Goal: Information Seeking & Learning: Learn about a topic

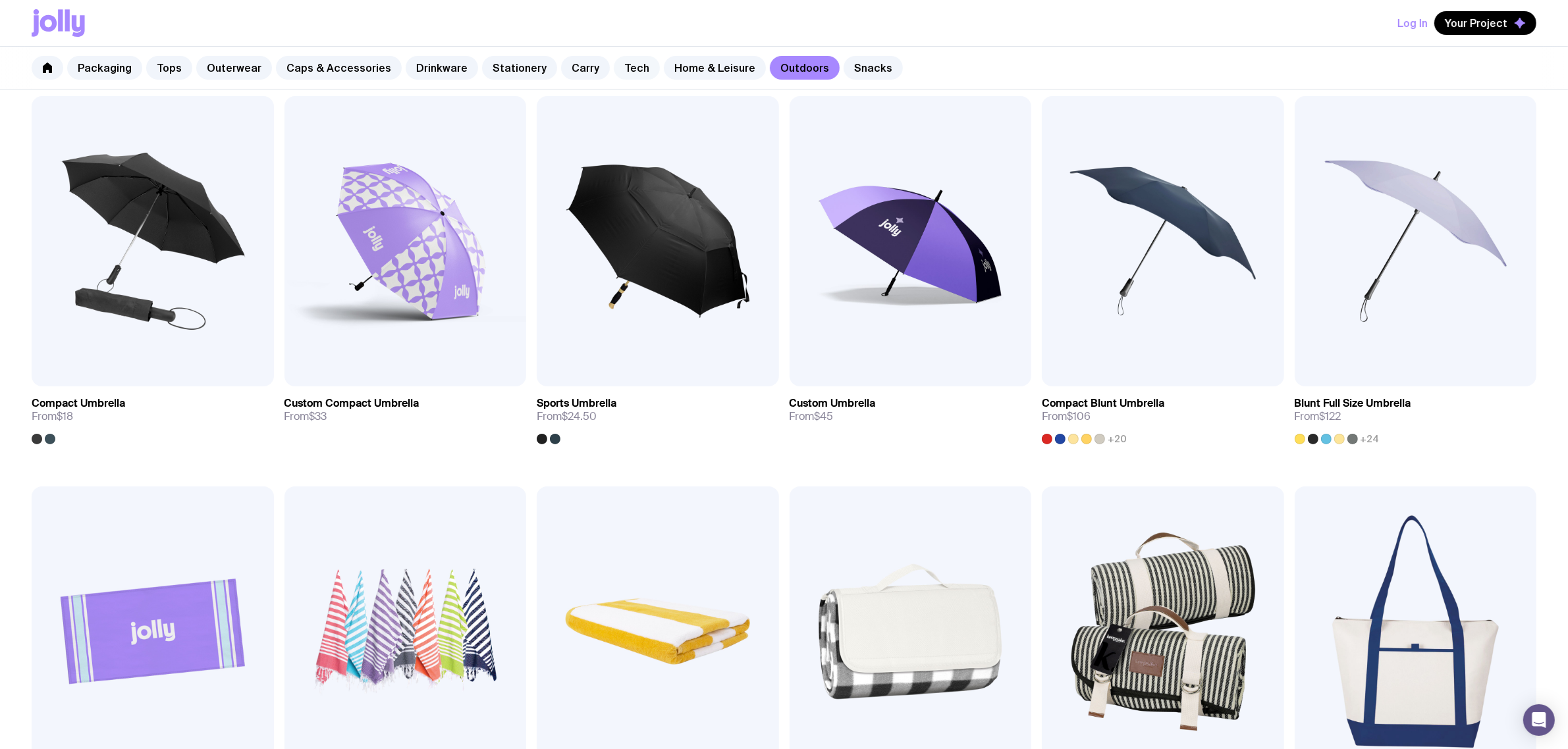
click at [614, 73] on link "Tech" at bounding box center [637, 68] width 46 height 24
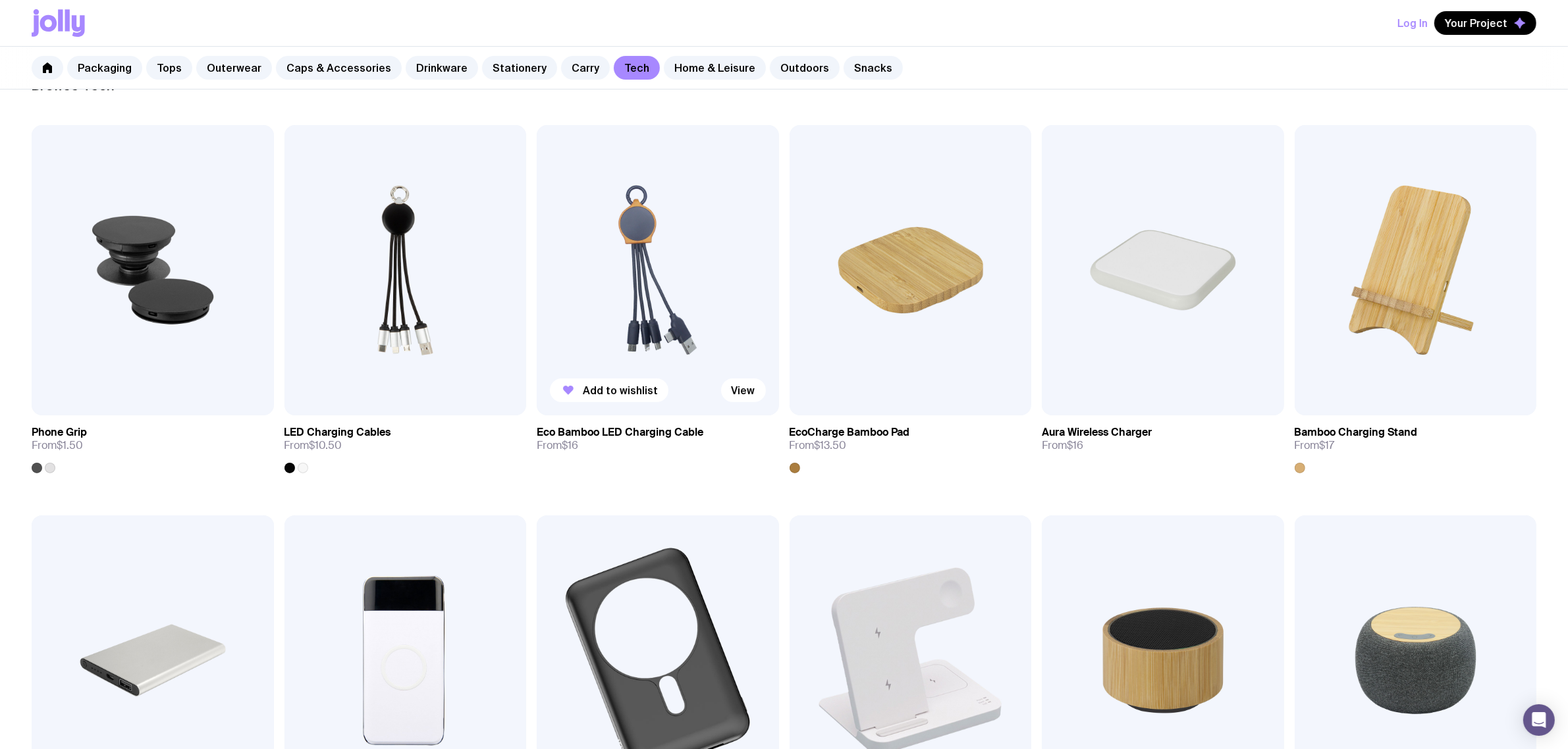
scroll to position [247, 0]
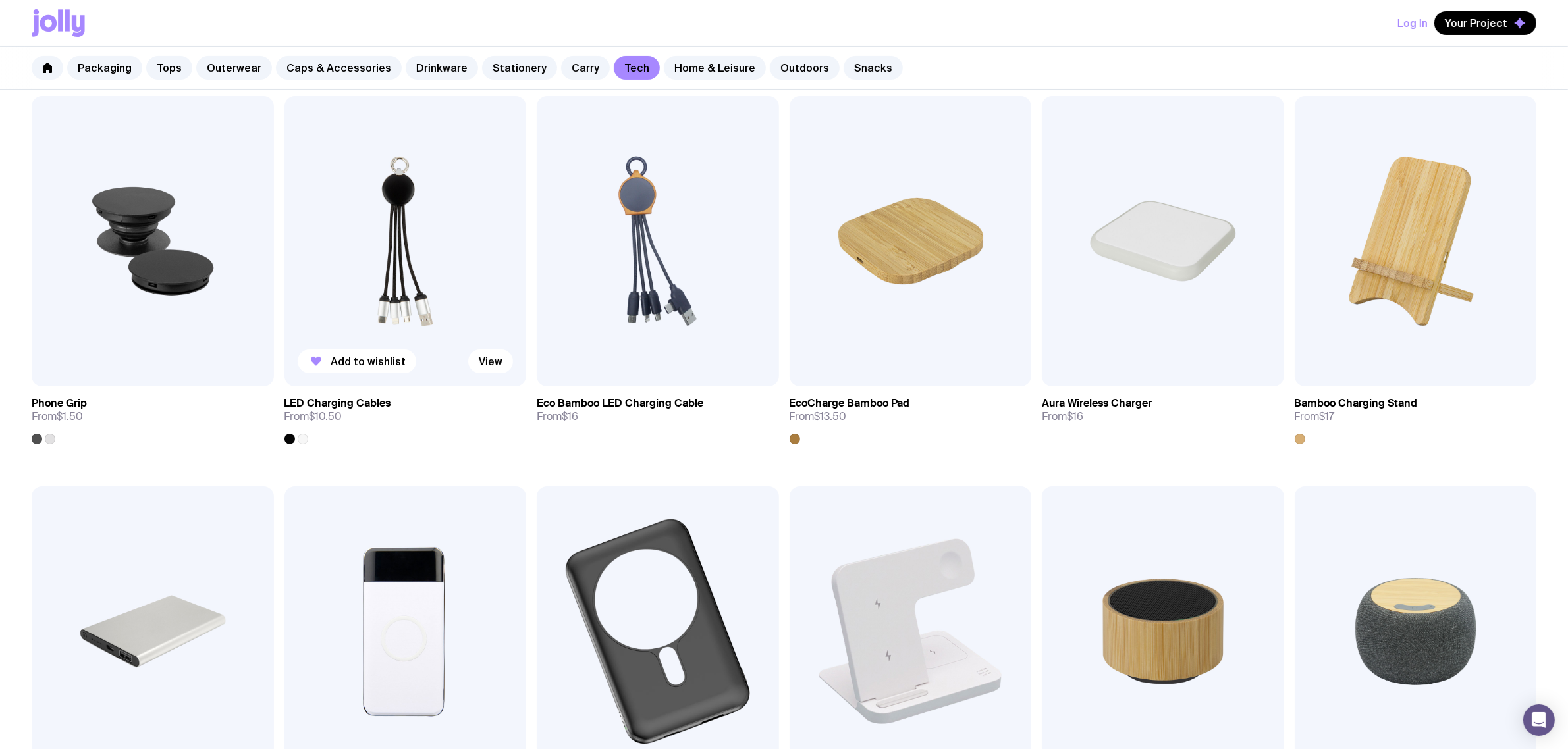
click at [412, 233] on img at bounding box center [406, 241] width 243 height 290
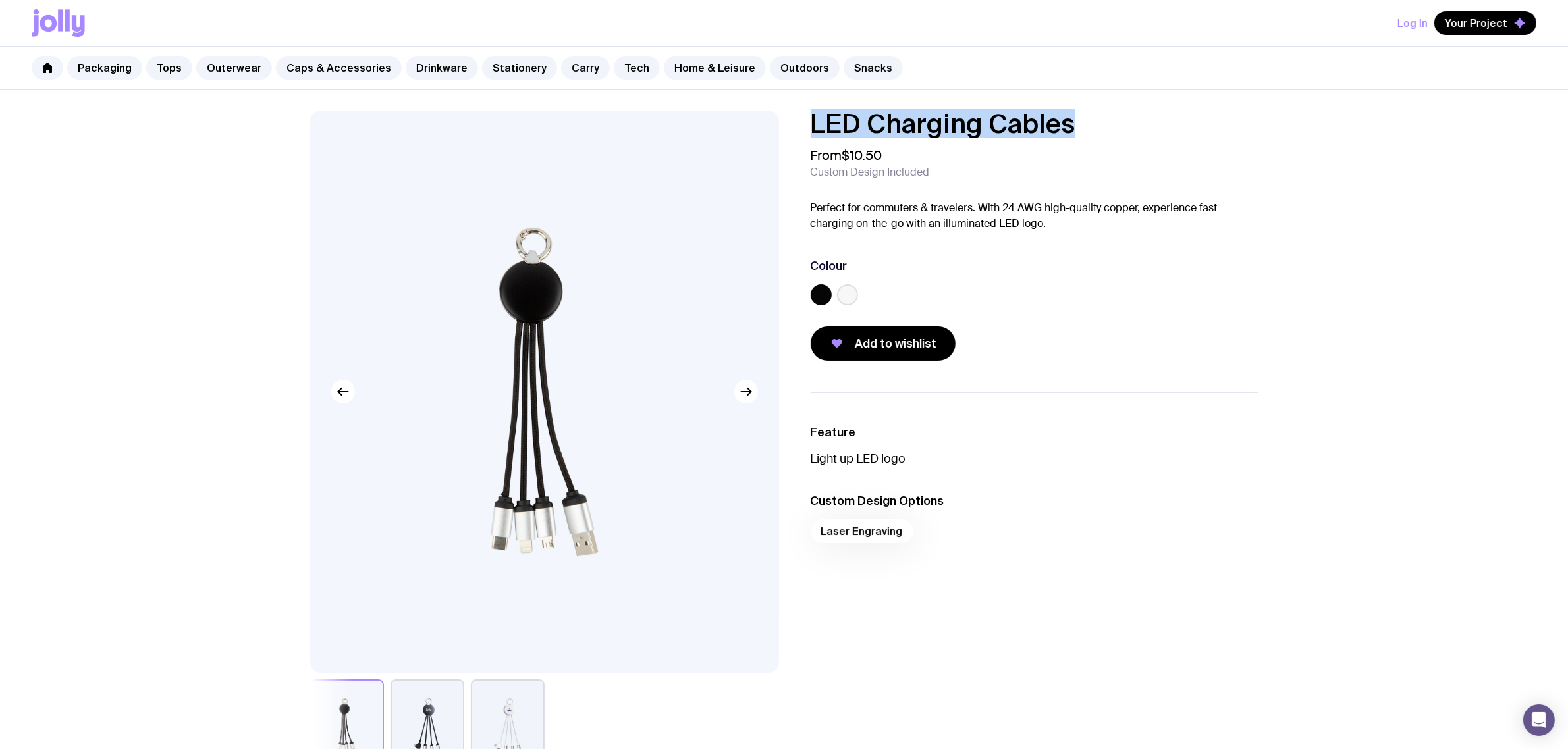
drag, startPoint x: 1055, startPoint y: 127, endPoint x: 787, endPoint y: 135, distance: 268.1
click at [787, 135] on div "LED Charging Cables From $10.50 Custom Design Included Perfect for commuters & …" at bounding box center [783, 440] width 1011 height 661
copy h1 "LED Charging Cables"
click at [623, 67] on link "Tech" at bounding box center [637, 68] width 46 height 24
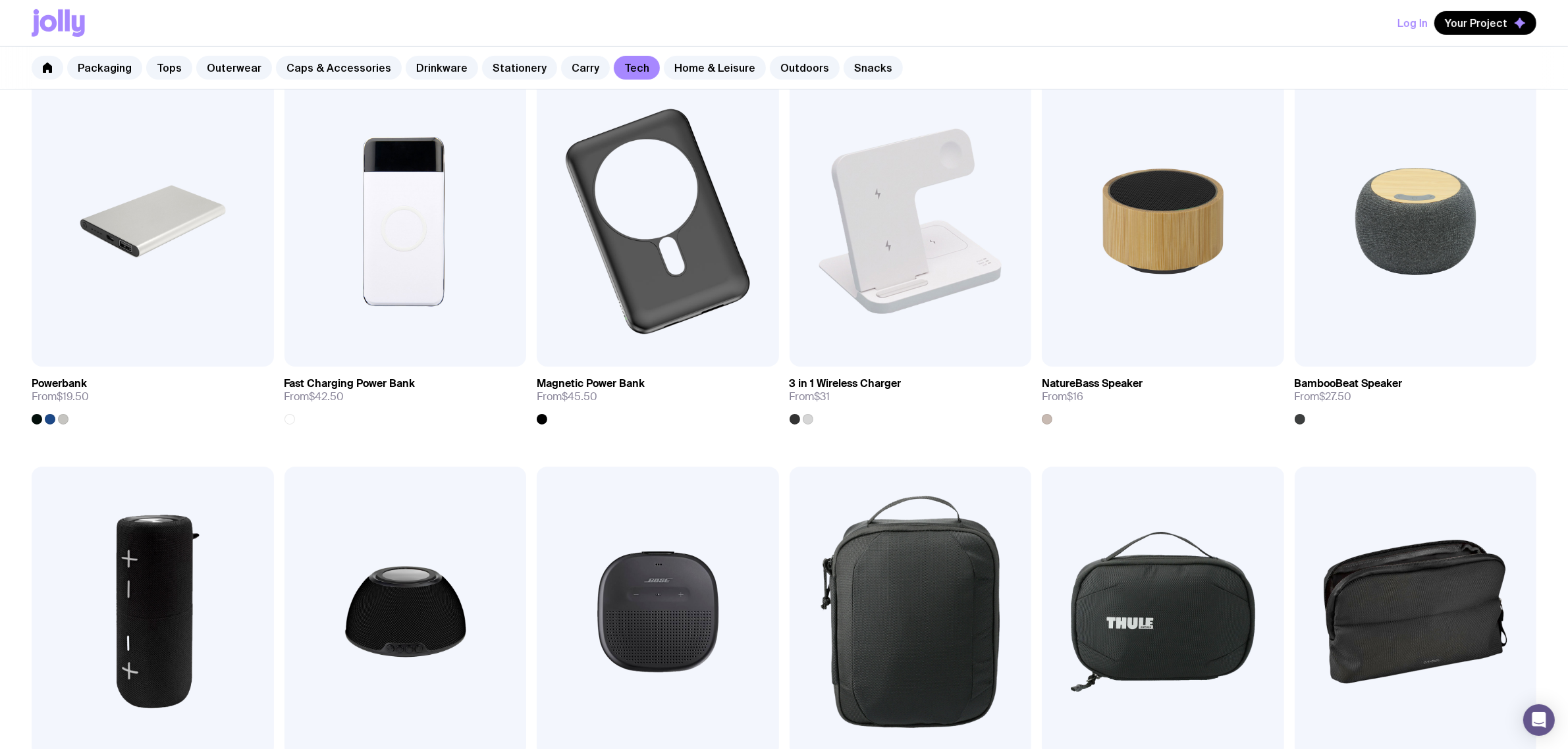
scroll to position [658, 0]
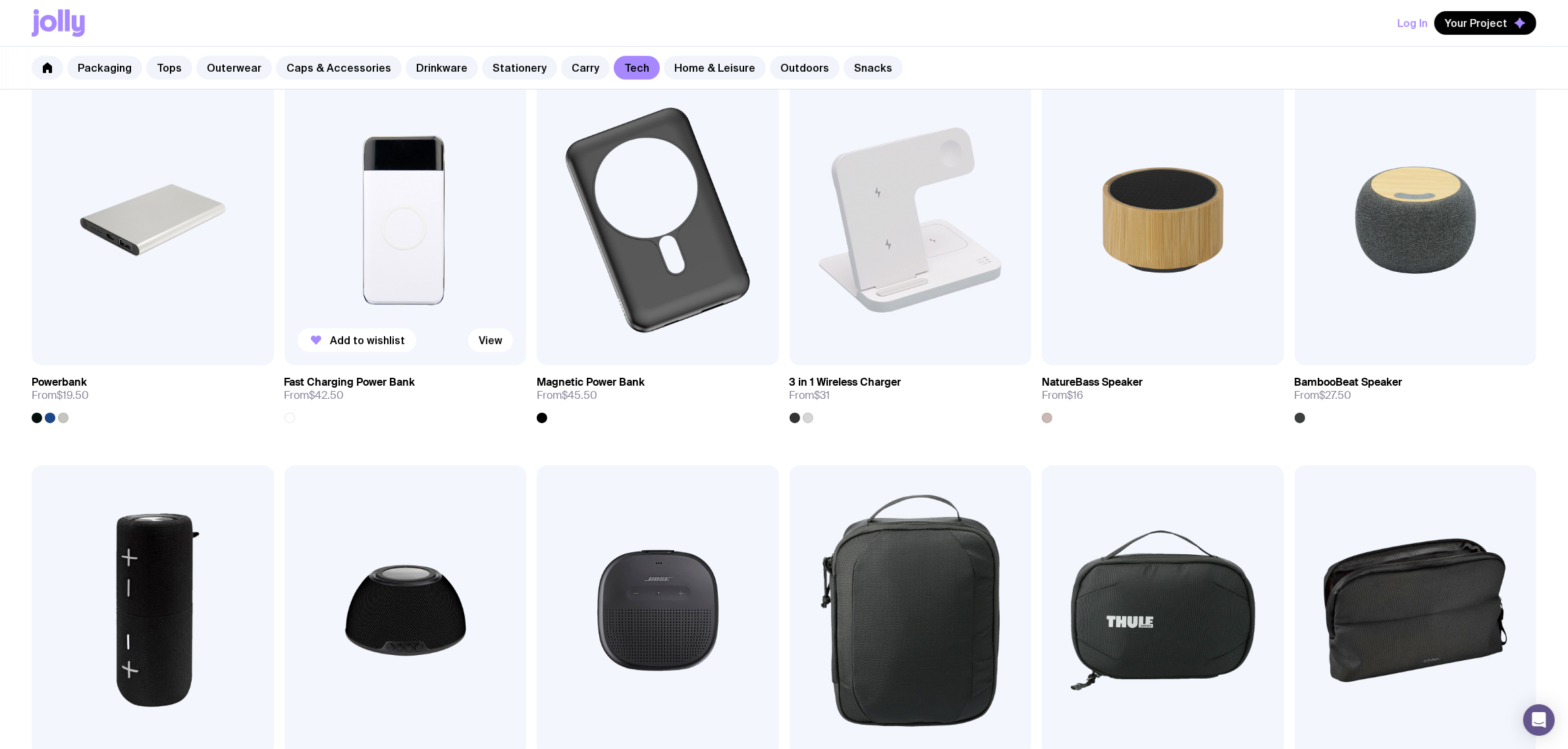
click at [390, 247] on img at bounding box center [406, 220] width 243 height 290
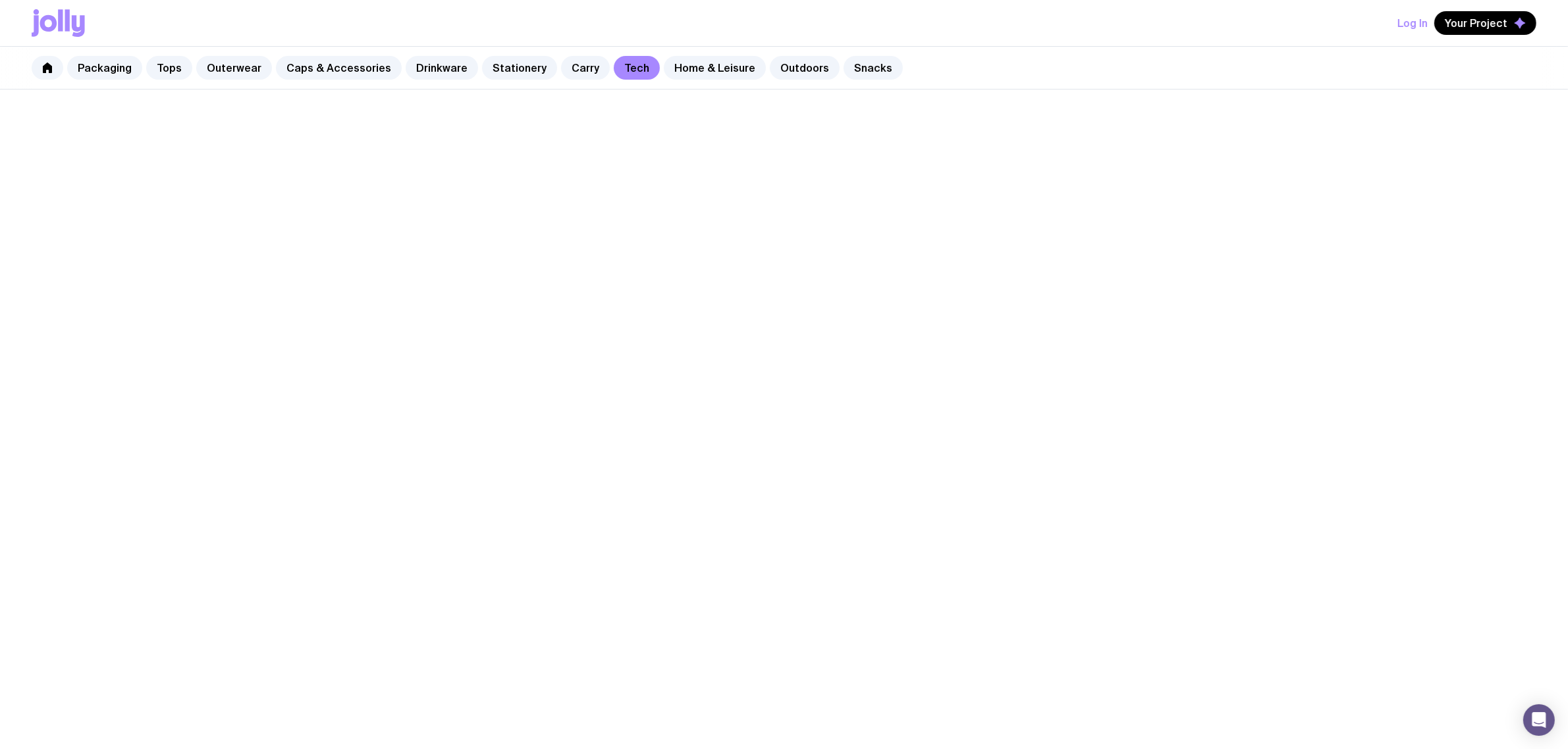
scroll to position [571, 0]
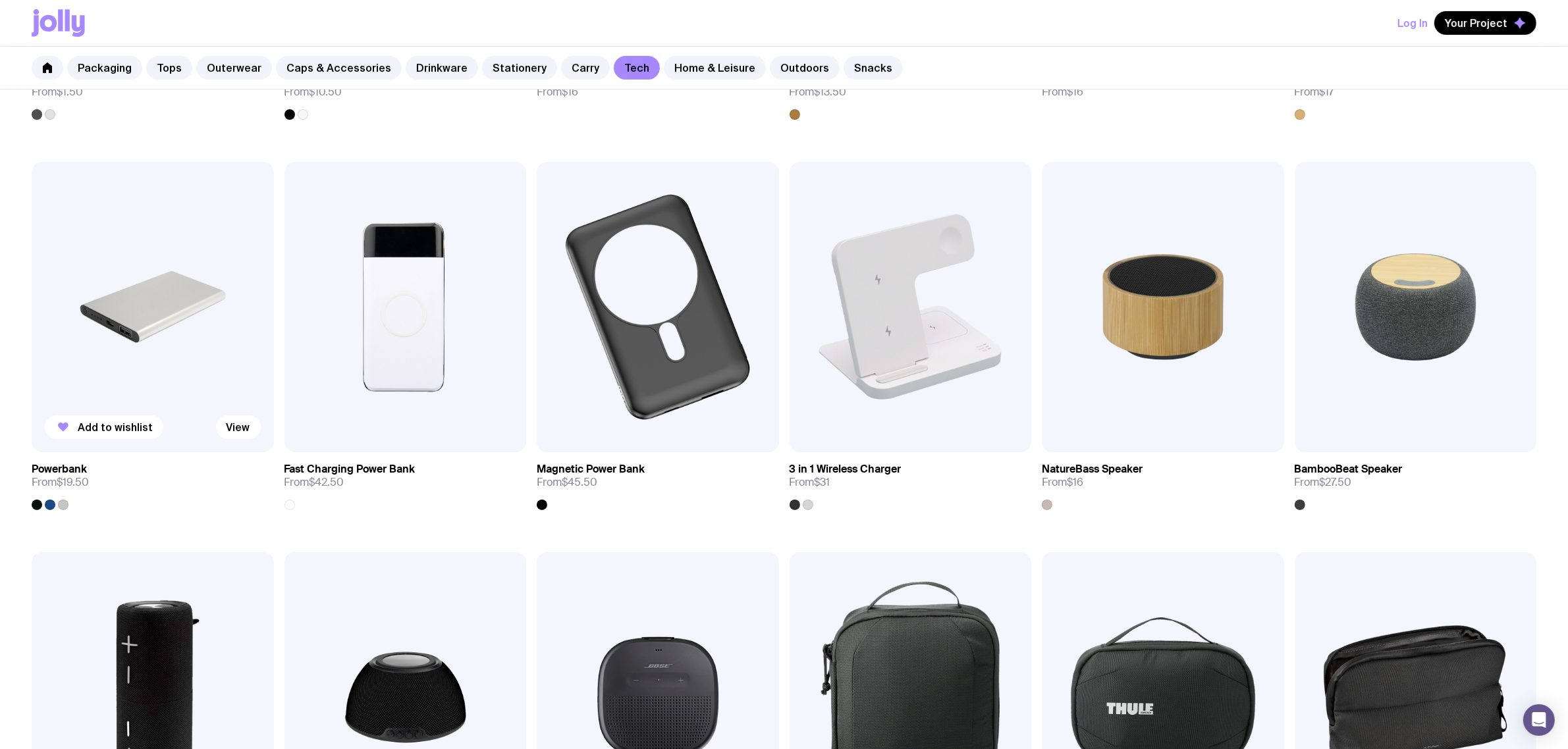
click at [123, 318] on img at bounding box center [153, 307] width 243 height 290
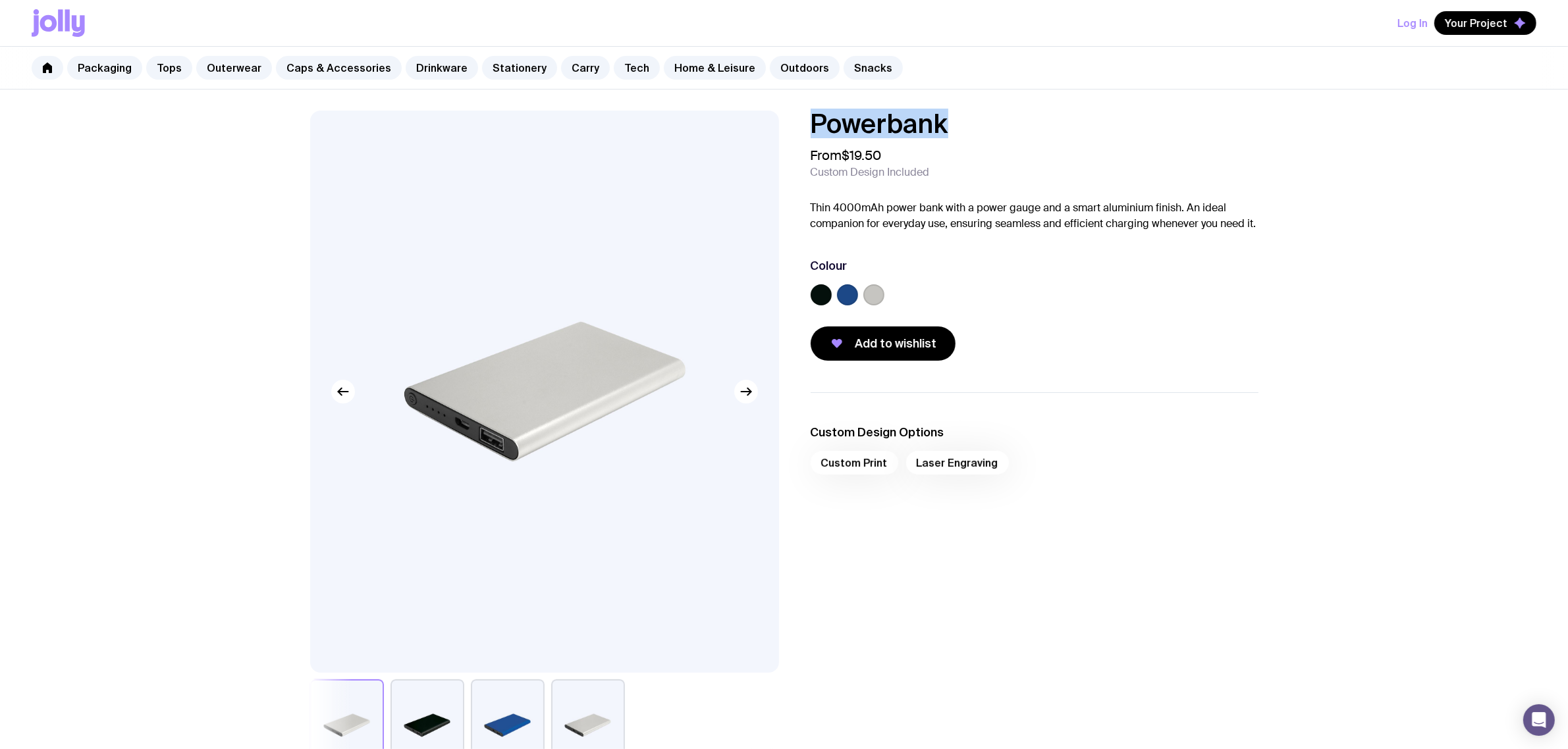
drag, startPoint x: 973, startPoint y: 129, endPoint x: 749, endPoint y: 130, distance: 224.0
click at [732, 129] on div "Powerbank From $19.50 Custom Design Included Thin 4000mAh power bank with a pow…" at bounding box center [783, 440] width 1011 height 661
copy h1 "Powerbank"
